Goal: Task Accomplishment & Management: Complete application form

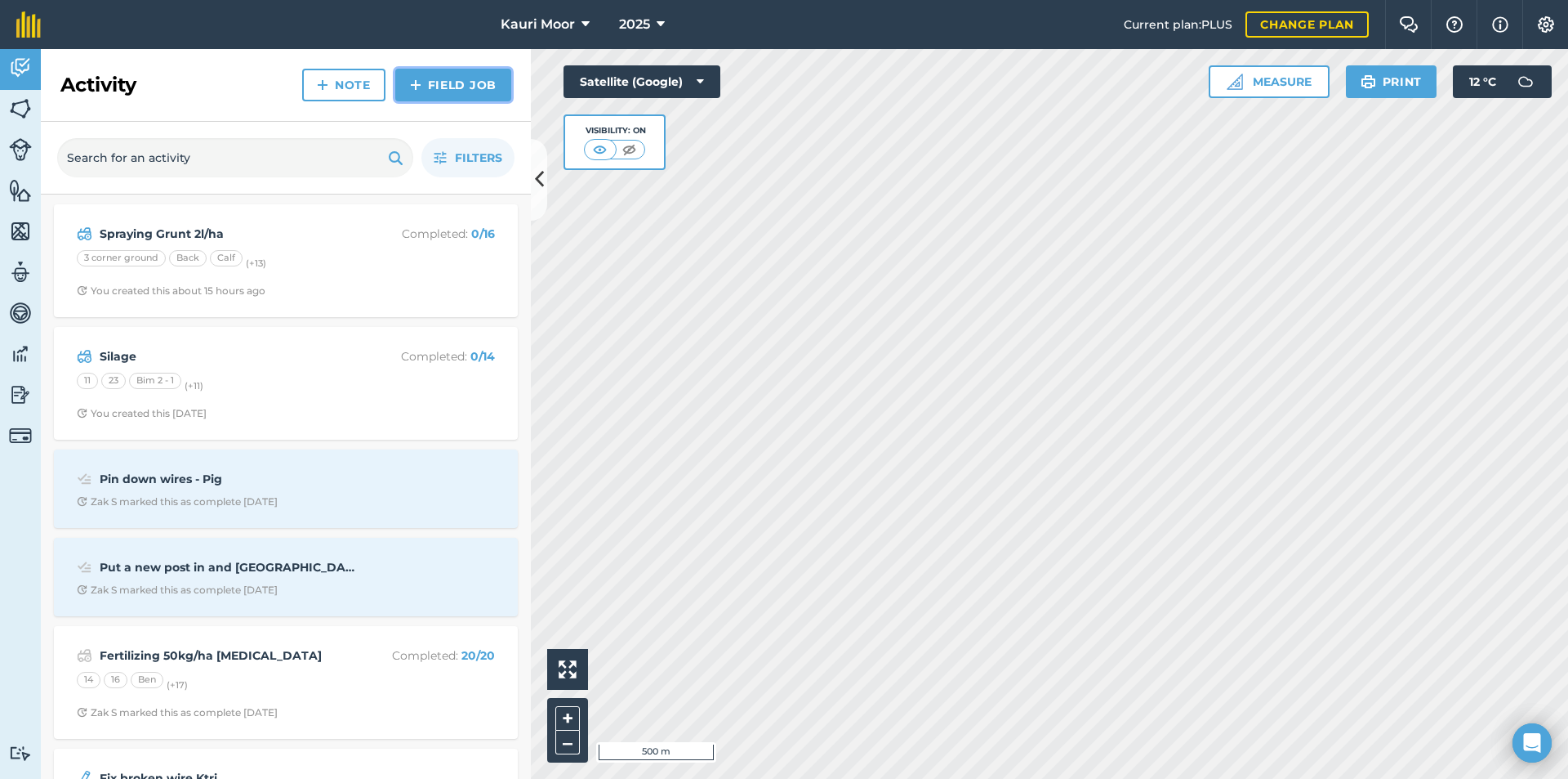
click at [455, 83] on link "Field Job" at bounding box center [454, 85] width 116 height 33
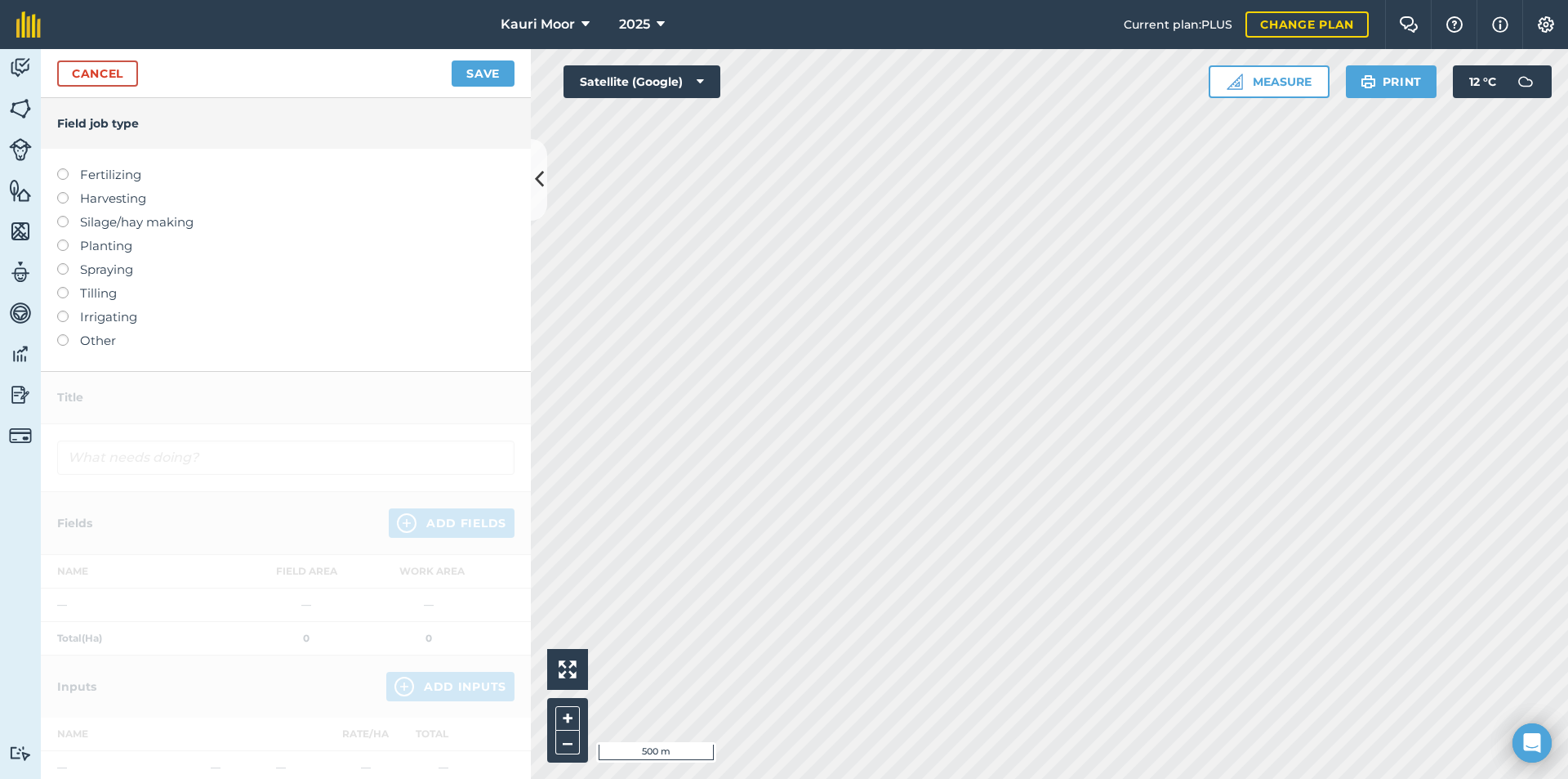
click at [67, 263] on label at bounding box center [69, 263] width 23 height 0
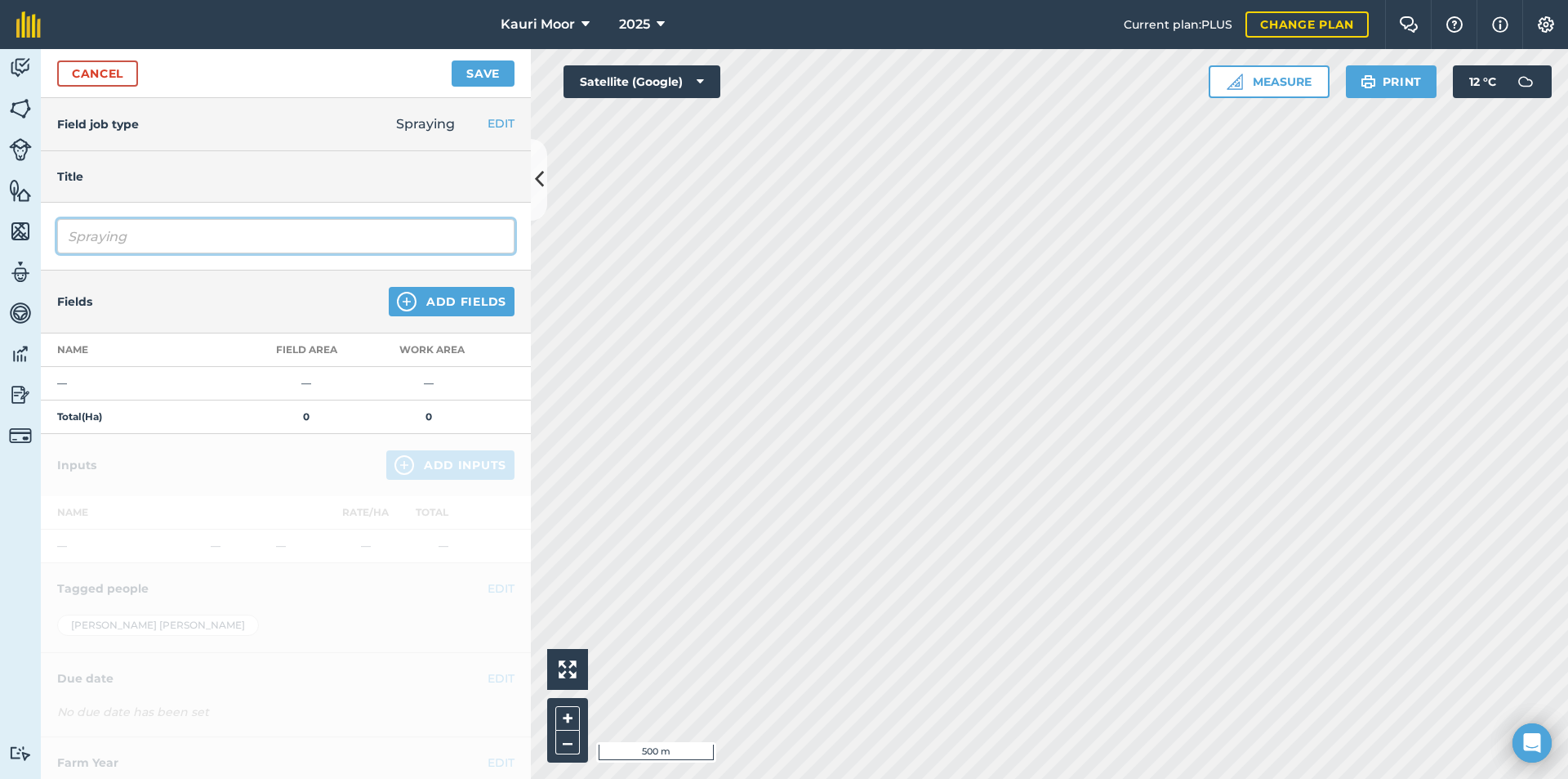
click at [112, 247] on input "Spraying" at bounding box center [285, 236] width 457 height 34
type input "SprayiSpraying g"
drag, startPoint x: 203, startPoint y: 242, endPoint x: 0, endPoint y: 92, distance: 252.4
click at [0, 92] on div "Activity Fields Livestock Features Maps Team Vehicles Data Reporting Billing Tu…" at bounding box center [784, 414] width 1568 height 730
type input "Spraying - Baton 2kg/ha"
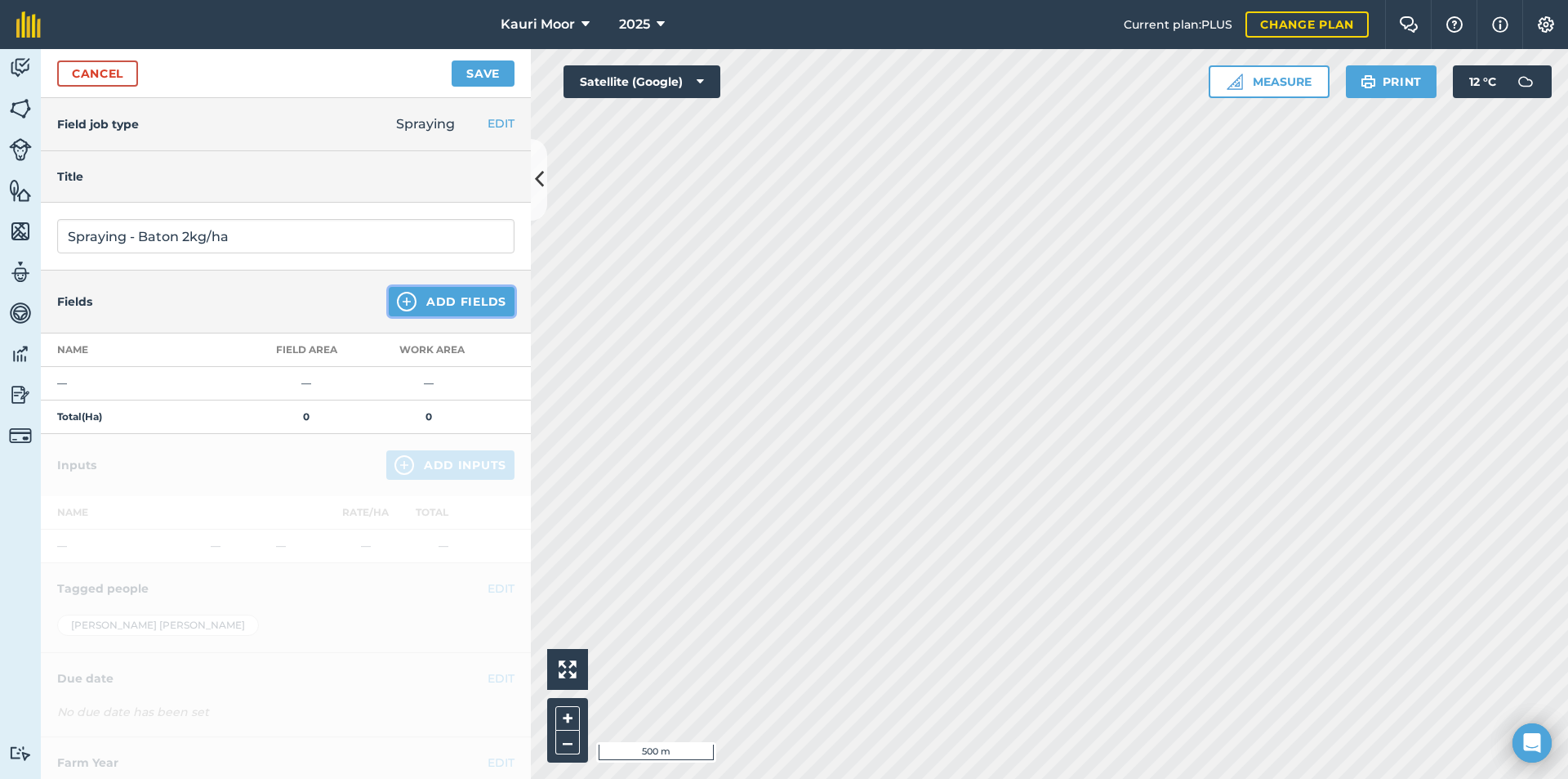
click at [392, 309] on button "Add Fields" at bounding box center [451, 300] width 126 height 29
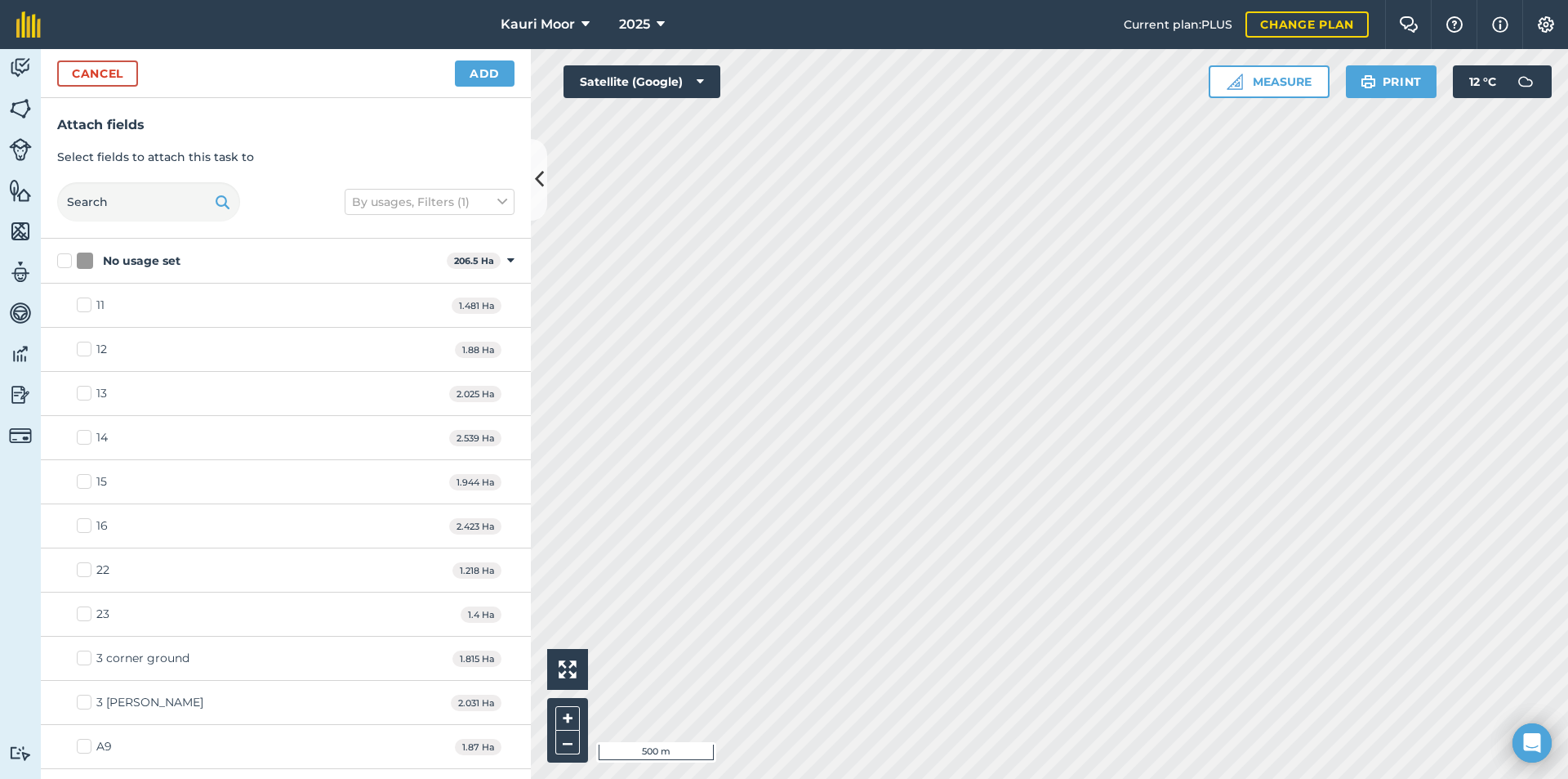
checkbox input "true"
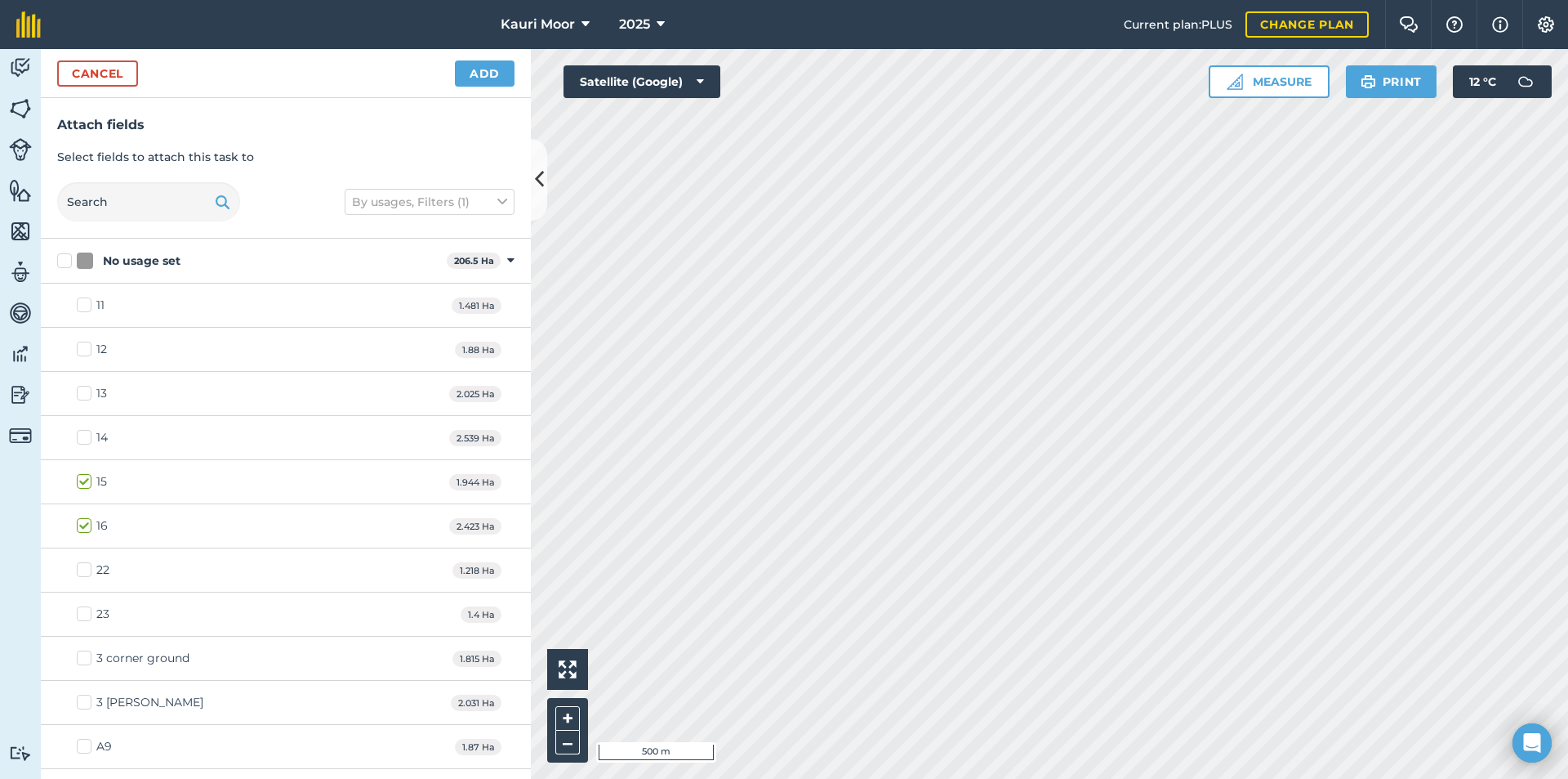
checkbox input "true"
checkbox input "false"
checkbox input "true"
checkbox input "false"
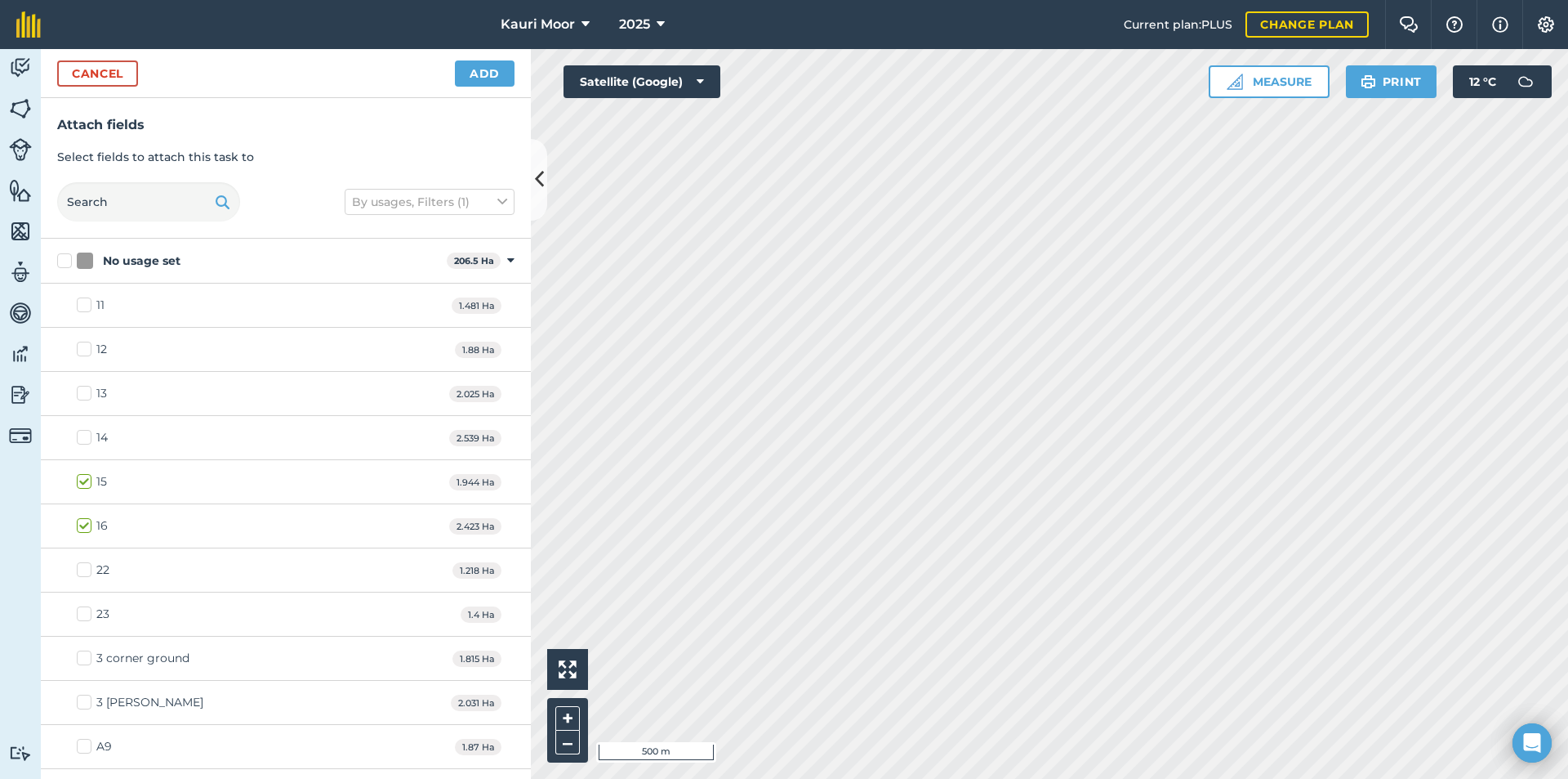
checkbox input "true"
click at [504, 71] on button "Add" at bounding box center [485, 74] width 60 height 26
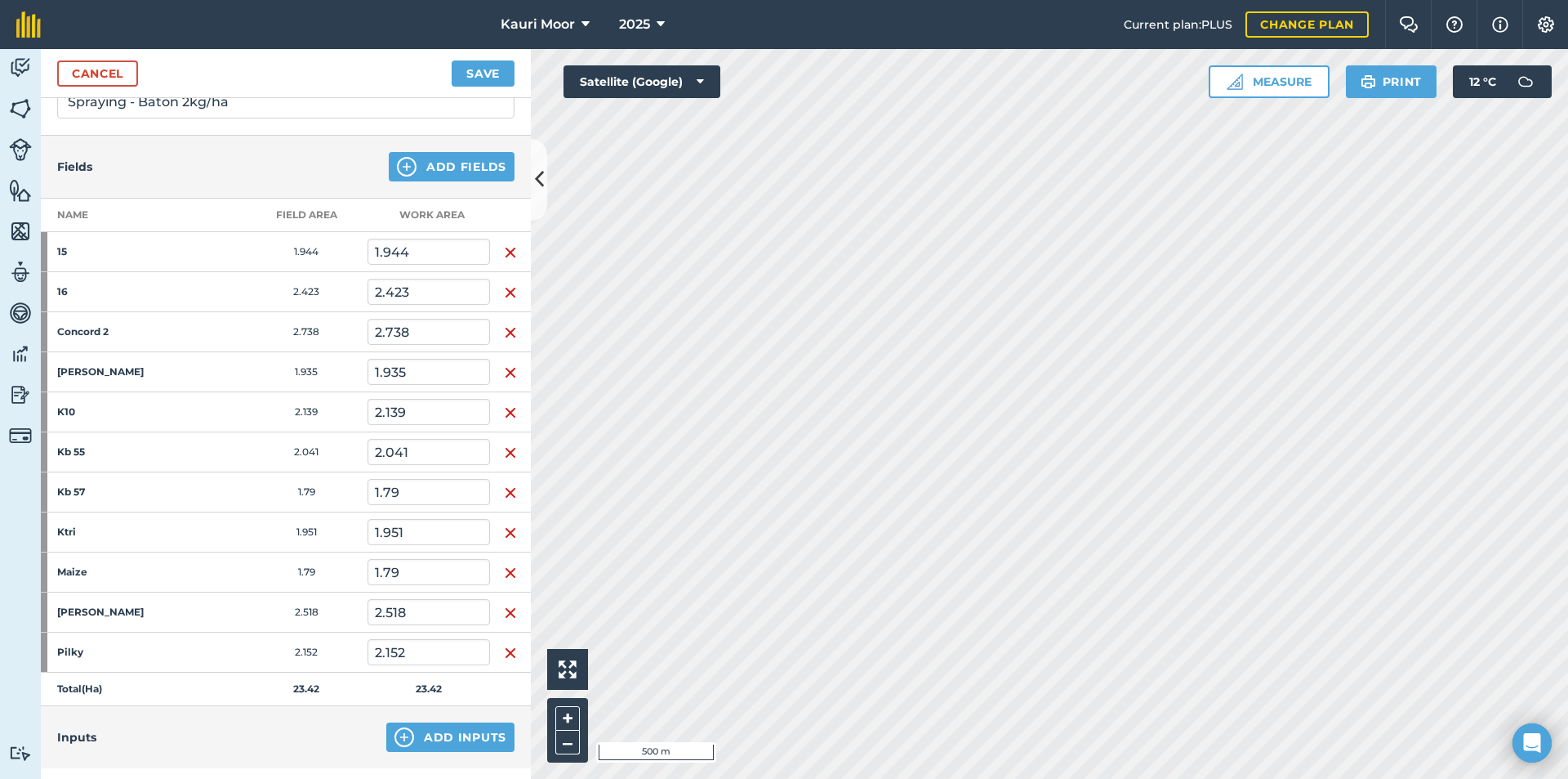
scroll to position [130, 0]
click at [496, 73] on button "Save" at bounding box center [483, 74] width 63 height 26
